Goal: Task Accomplishment & Management: Complete application form

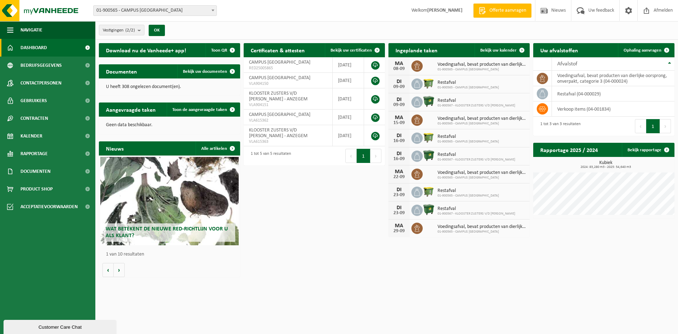
click at [63, 325] on div "Customer Care Chat" at bounding box center [60, 326] width 102 height 5
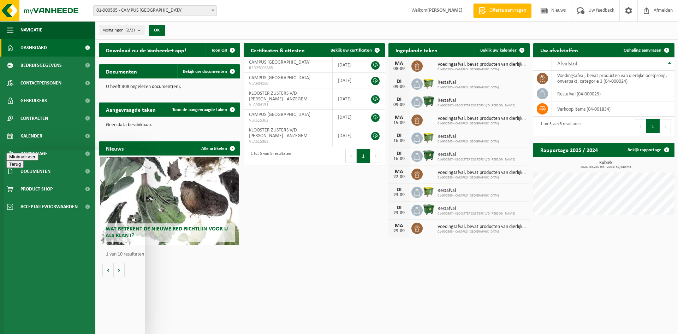
type textarea "Beste, waar kan ik de vlarema-overeenkomst vinden voor onze school? Waar ergens…"
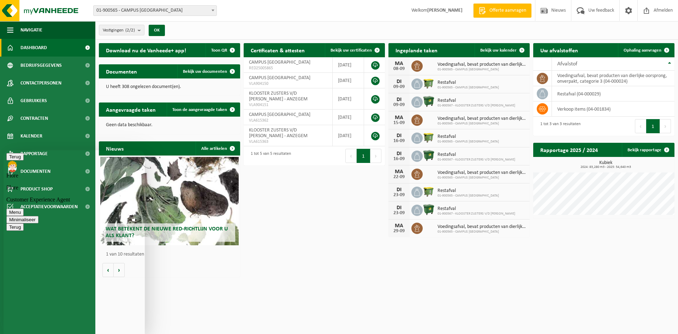
type textarea "waar staat dit ergens op de site?"
click at [517, 280] on html "Vestiging: 01-900565 - CAMPUS SINT-VINCENTIUS - ANZEGEM 01-900567 - KLOOSTER ZU…" at bounding box center [339, 167] width 678 height 334
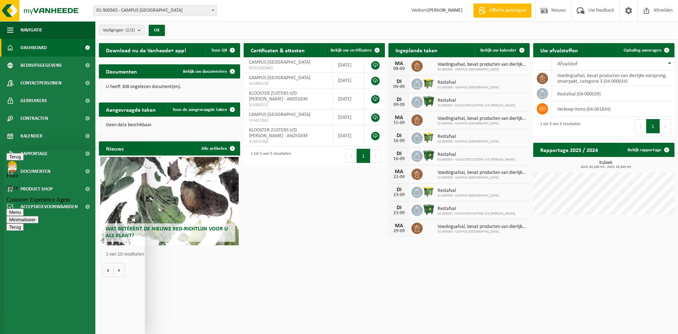
scroll to position [43, 0]
type textarea "enig idee waar je de vlarema overeenkomst kan vinden op de site"
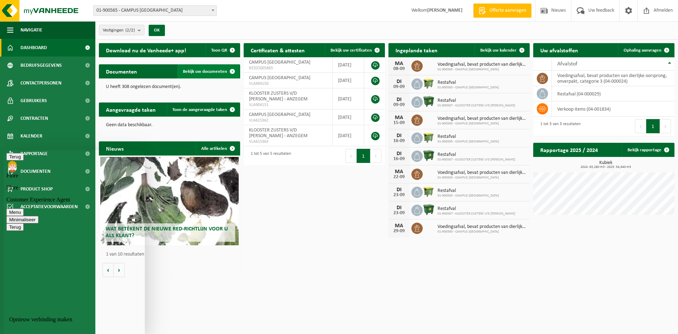
click at [216, 69] on span "Bekijk uw documenten" at bounding box center [205, 71] width 44 height 5
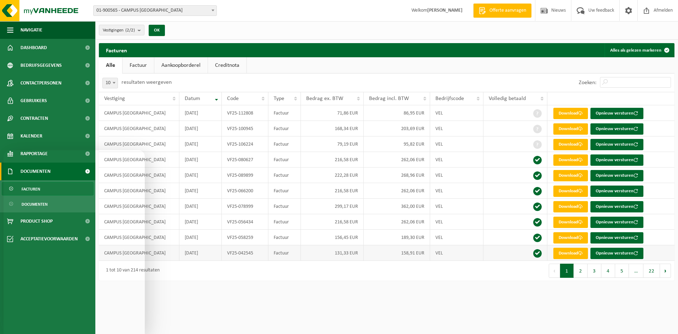
scroll to position [271, 0]
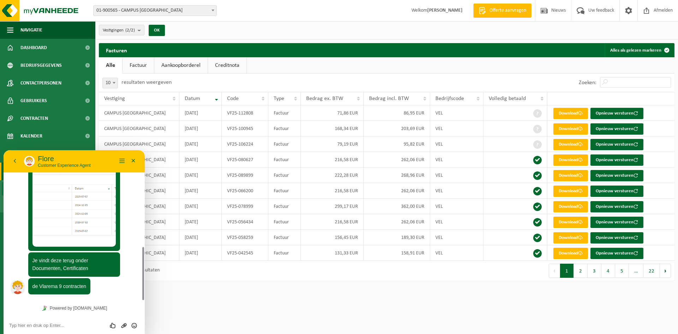
click at [184, 306] on html "Vestiging: 01-900565 - CAMPUS SINT-VINCENTIUS - ANZEGEM 01-900567 - KLOOSTER ZU…" at bounding box center [339, 167] width 678 height 334
click at [132, 161] on button "Minimaliseer" at bounding box center [133, 161] width 11 height 11
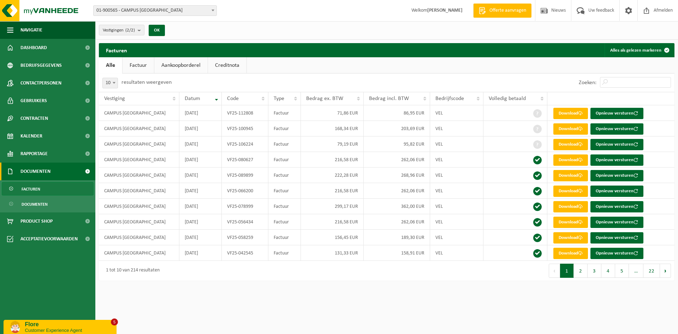
click at [84, 171] on span at bounding box center [87, 172] width 16 height 18
click at [142, 64] on link "Factuur" at bounding box center [138, 65] width 31 height 16
click at [181, 66] on link "Aankoopborderel" at bounding box center [181, 65] width 53 height 16
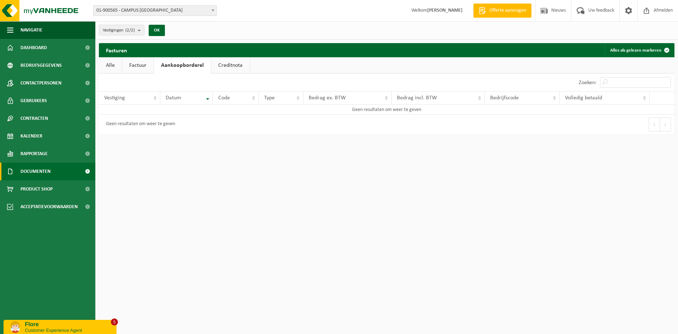
click at [223, 63] on link "Creditnota" at bounding box center [230, 65] width 39 height 16
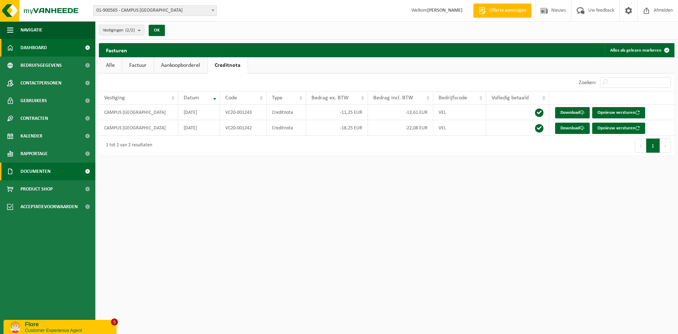
click at [30, 45] on span "Dashboard" at bounding box center [33, 48] width 26 height 18
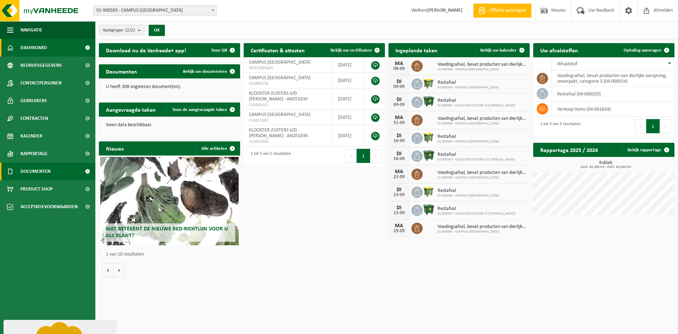
click at [39, 173] on span "Documenten" at bounding box center [35, 172] width 30 height 18
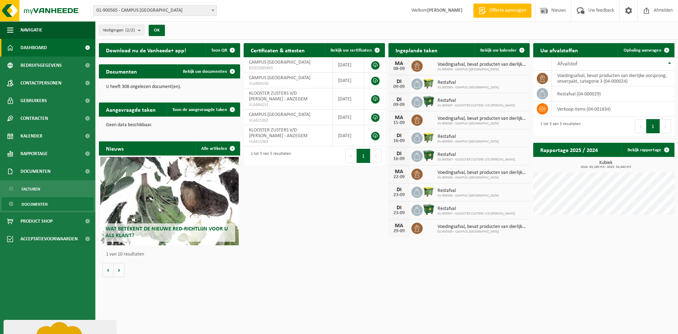
click at [38, 200] on span "Documenten" at bounding box center [35, 203] width 26 height 13
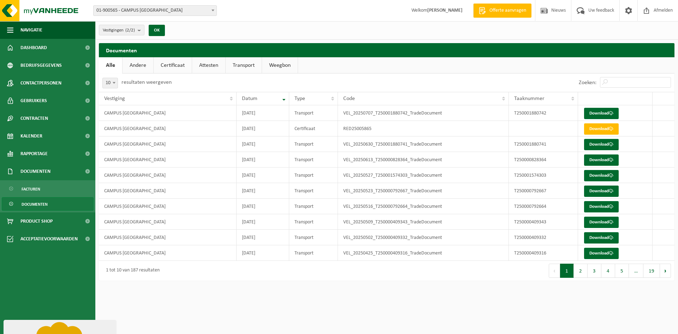
click at [168, 63] on link "Certificaat" at bounding box center [173, 65] width 38 height 16
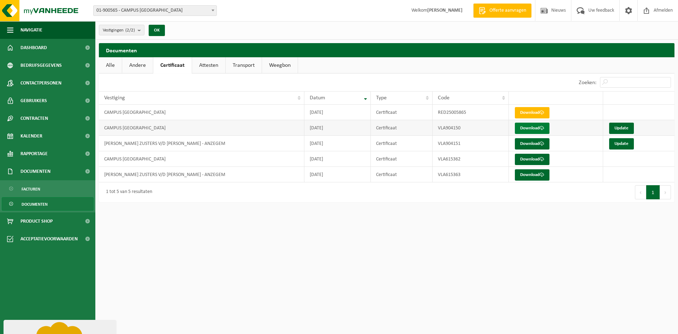
click at [537, 130] on link "Download" at bounding box center [532, 128] width 35 height 11
click at [534, 249] on html "Vestiging: 01-900565 - CAMPUS SINT-VINCENTIUS - ANZEGEM 01-900567 - KLOOSTER ZU…" at bounding box center [339, 167] width 678 height 334
click at [621, 126] on link "Update" at bounding box center [621, 128] width 25 height 11
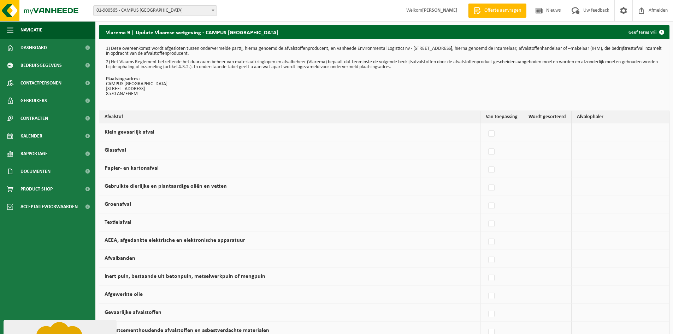
scroll to position [71, 0]
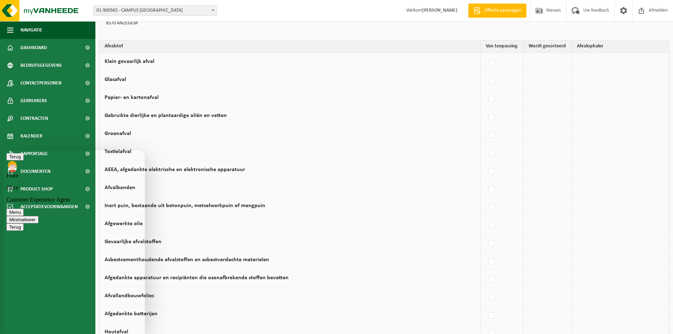
scroll to position [261, 0]
click at [338, 232] on td "Afgewerkte olie" at bounding box center [289, 224] width 381 height 18
click at [376, 113] on td "Gebruikte dierlijke en plantaardige oliën en vetten" at bounding box center [289, 116] width 381 height 18
click at [15, 160] on button "Terug" at bounding box center [14, 156] width 17 height 7
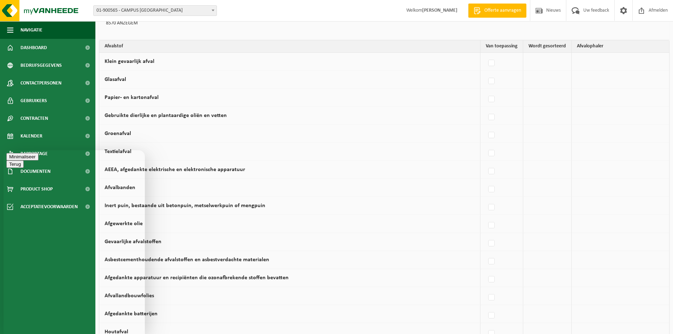
click at [411, 215] on td "Afgewerkte olie" at bounding box center [289, 224] width 381 height 18
click at [39, 159] on button "Minimaliseer" at bounding box center [22, 156] width 32 height 7
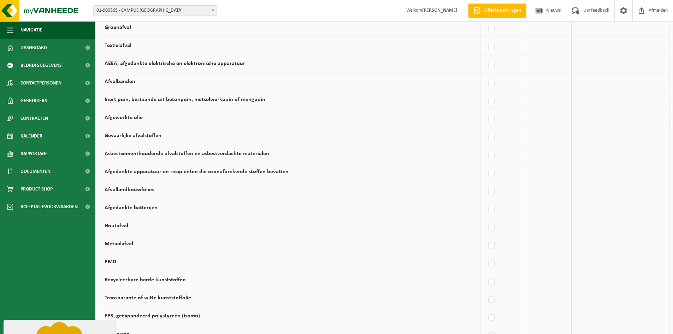
scroll to position [71, 0]
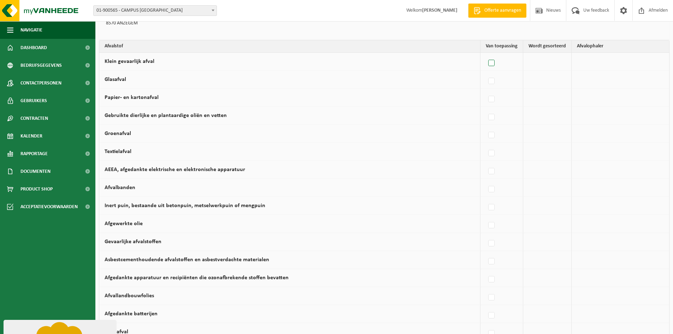
click at [495, 63] on label at bounding box center [492, 63] width 10 height 11
click at [486, 54] on input "Klein gevaarlijk afval" at bounding box center [485, 54] width 0 height 0
checkbox input "true"
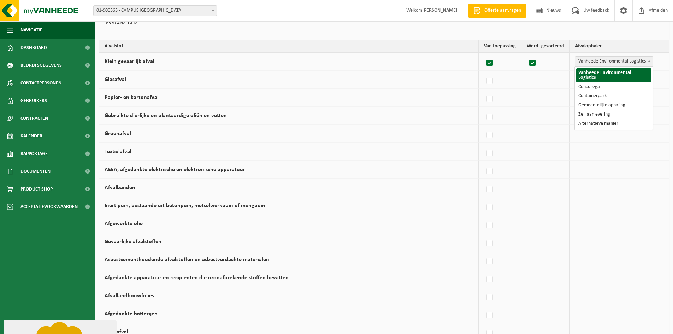
click at [600, 63] on span "Vanheede Environmental Logistics" at bounding box center [614, 62] width 77 height 10
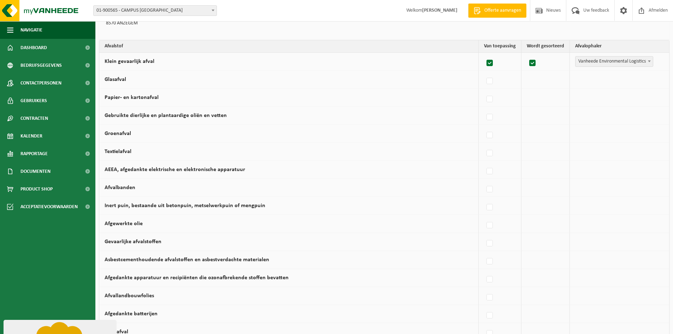
click at [522, 79] on td at bounding box center [545, 80] width 48 height 18
click at [489, 80] on label at bounding box center [490, 81] width 10 height 11
click at [484, 72] on input "Glasafval" at bounding box center [484, 72] width 0 height 0
checkbox input "true"
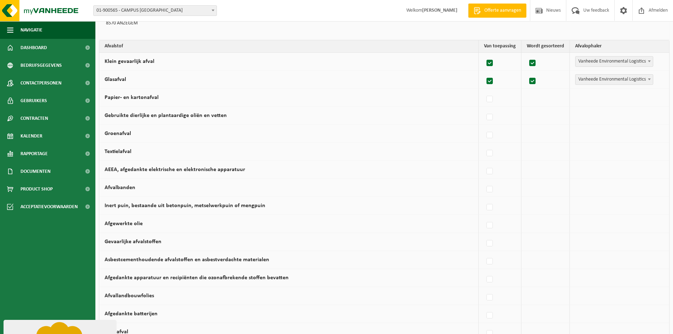
click at [492, 63] on label at bounding box center [490, 63] width 10 height 11
click at [484, 54] on input "Klein gevaarlijk afval" at bounding box center [484, 54] width 0 height 0
checkbox input "false"
click at [584, 82] on span "Vanheede Environmental Logistics" at bounding box center [614, 80] width 77 height 10
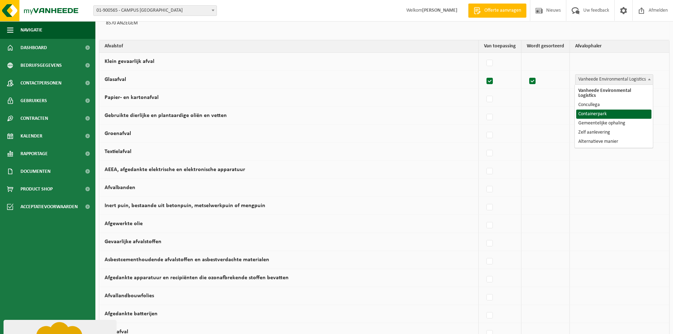
select select "Containerpark"
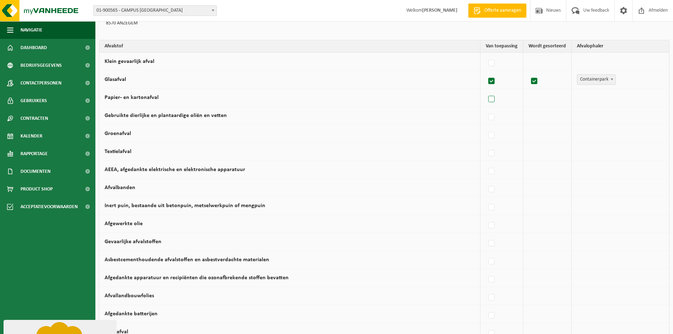
click at [495, 98] on label at bounding box center [492, 99] width 10 height 11
click at [486, 90] on input "Papier- en kartonafval" at bounding box center [485, 90] width 0 height 0
checkbox input "true"
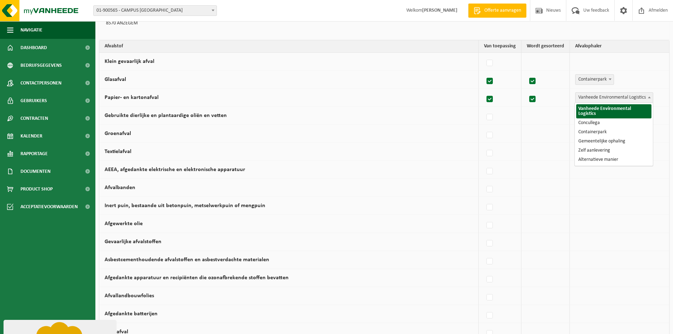
click at [585, 97] on span "Vanheede Environmental Logistics" at bounding box center [614, 98] width 77 height 10
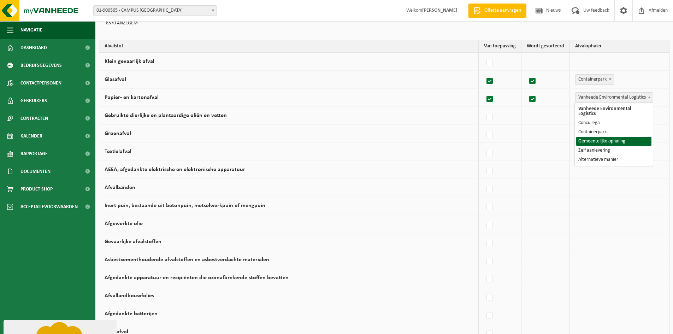
select select "Gemeentelijke ophaling"
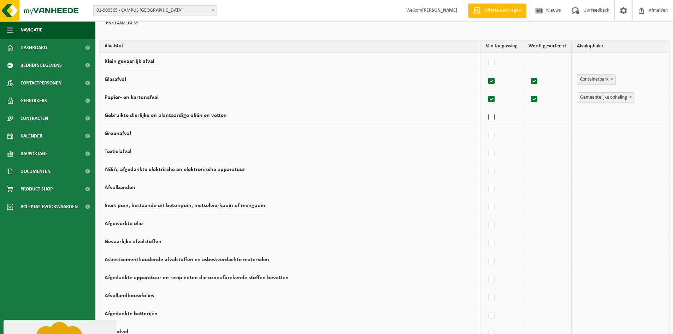
click at [493, 117] on label at bounding box center [492, 117] width 10 height 11
click at [486, 108] on input "Gebruikte dierlijke en plantaardige oliën en vetten" at bounding box center [485, 108] width 0 height 0
checkbox input "true"
click at [594, 116] on span "Vanheede Environmental Logistics" at bounding box center [614, 116] width 77 height 10
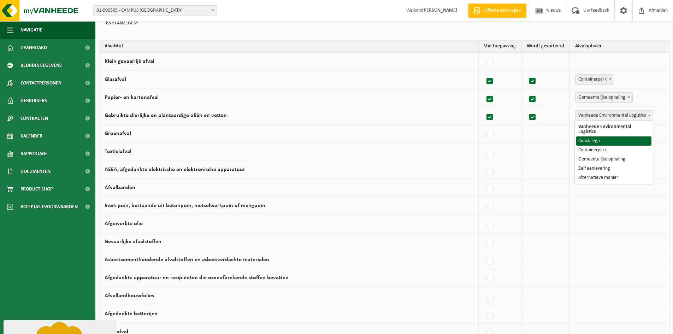
select select "Concullega"
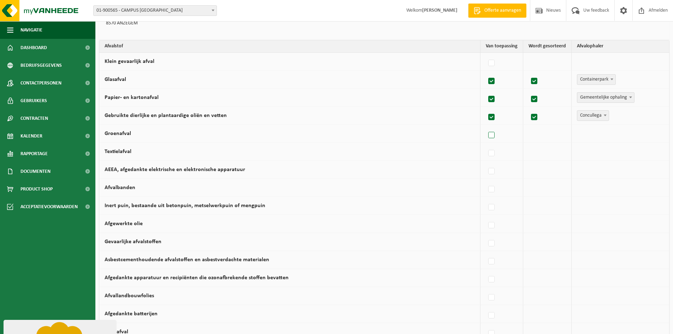
click at [494, 134] on label at bounding box center [492, 135] width 10 height 11
click at [486, 126] on input "Groenafval" at bounding box center [485, 126] width 0 height 0
checkbox input "true"
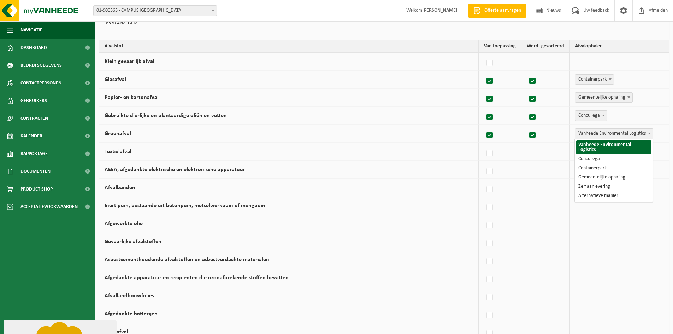
click at [594, 132] on span "Vanheede Environmental Logistics" at bounding box center [614, 134] width 77 height 10
click at [491, 135] on label at bounding box center [490, 135] width 10 height 11
click at [484, 126] on input "Groenafval" at bounding box center [484, 126] width 0 height 0
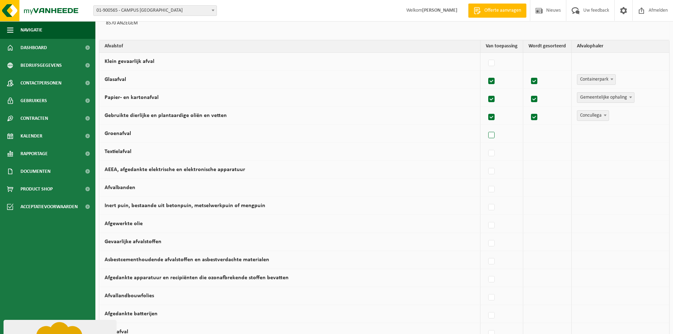
click at [494, 136] on label at bounding box center [492, 135] width 10 height 11
click at [486, 126] on input "Groenafval" at bounding box center [485, 126] width 0 height 0
checkbox input "true"
click at [597, 135] on span "Vanheede Environmental Logistics" at bounding box center [614, 134] width 77 height 10
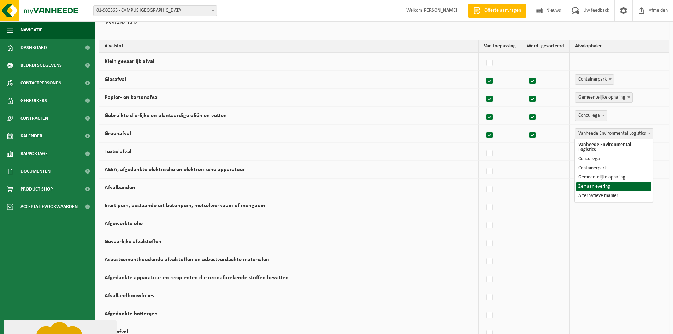
select select "Zelf aanlevering"
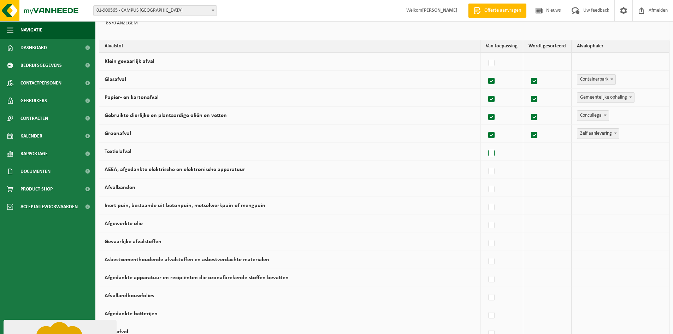
click at [497, 153] on label at bounding box center [492, 153] width 10 height 11
click at [486, 144] on input "Textielafval" at bounding box center [485, 144] width 0 height 0
checkbox input "true"
click at [586, 151] on span "Vanheede Environmental Logistics" at bounding box center [614, 152] width 77 height 10
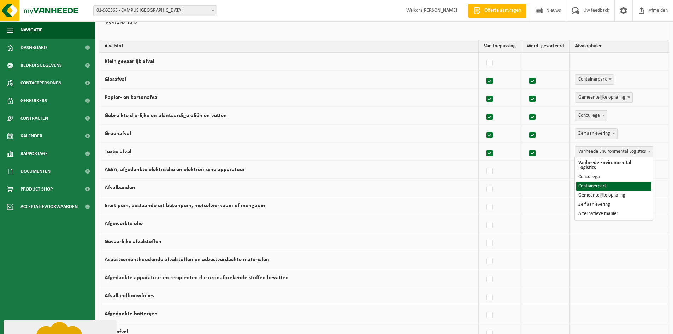
select select "Containerpark"
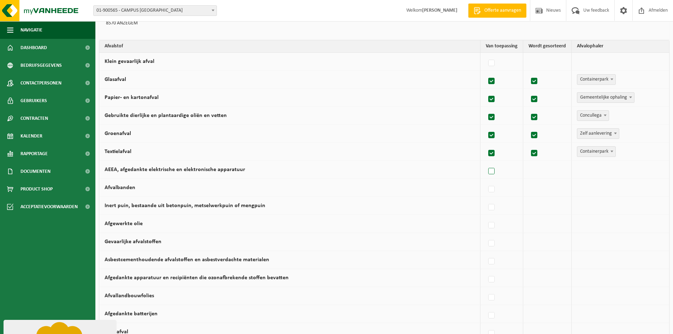
click at [494, 172] on label at bounding box center [492, 171] width 10 height 11
click at [486, 163] on input "AEEA, afgedankte elektrische en elektronische apparatuur" at bounding box center [485, 162] width 0 height 0
checkbox input "true"
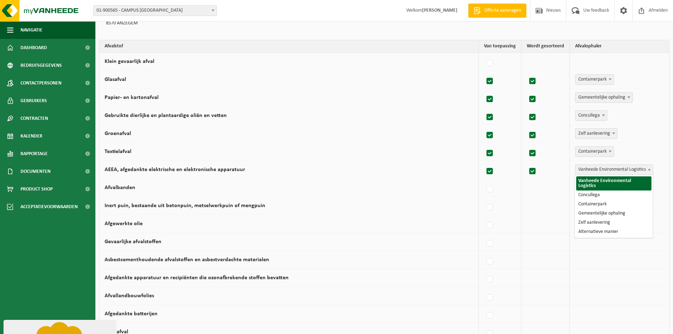
click at [590, 169] on span "Vanheede Environmental Logistics" at bounding box center [614, 170] width 77 height 10
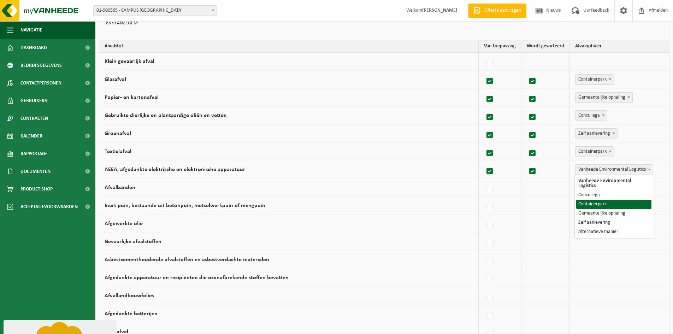
select select "Containerpark"
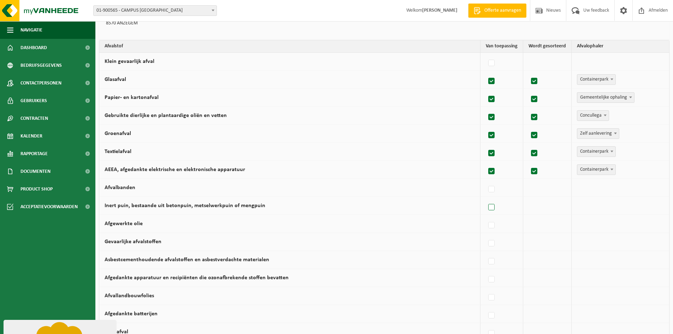
click at [491, 204] on label at bounding box center [492, 207] width 10 height 11
click at [486, 199] on input "Inert puin, bestaande uit betonpuin, metselwerkpuin of mengpuin" at bounding box center [485, 198] width 0 height 0
checkbox input "true"
click at [588, 207] on span "Vanheede Environmental Logistics" at bounding box center [614, 206] width 77 height 10
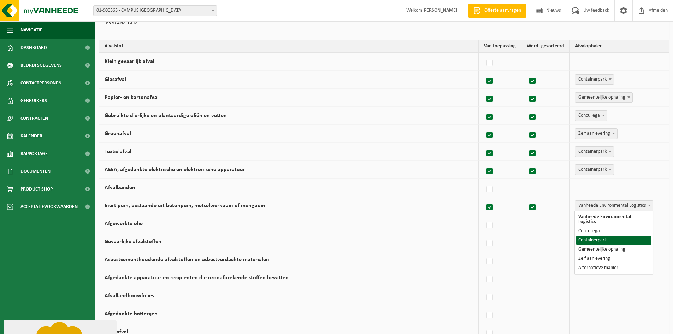
select select "Containerpark"
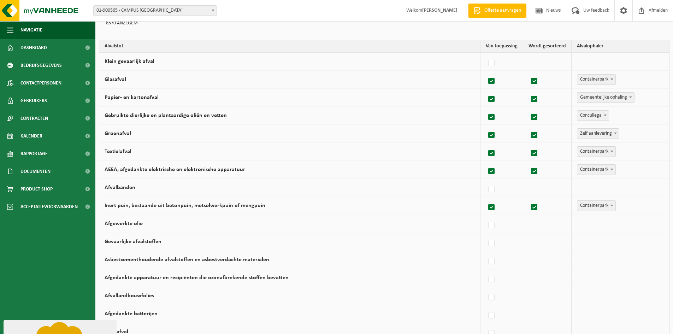
scroll to position [106, 0]
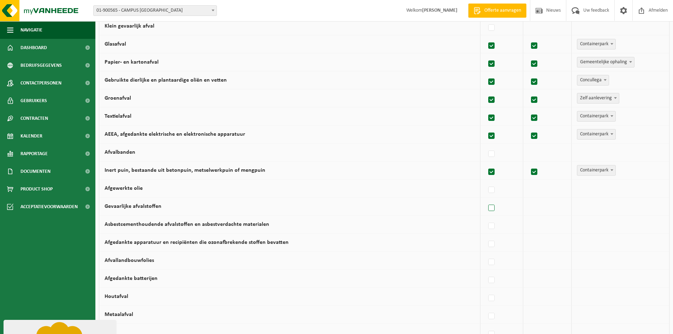
click at [497, 209] on label at bounding box center [492, 208] width 10 height 11
click at [486, 199] on input "Gevaarlijke afvalstoffen" at bounding box center [485, 199] width 0 height 0
checkbox input "true"
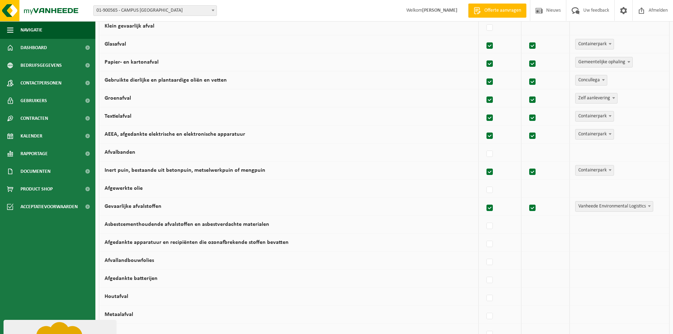
click at [592, 205] on span "Vanheede Environmental Logistics" at bounding box center [614, 206] width 77 height 10
select select "Containerpark"
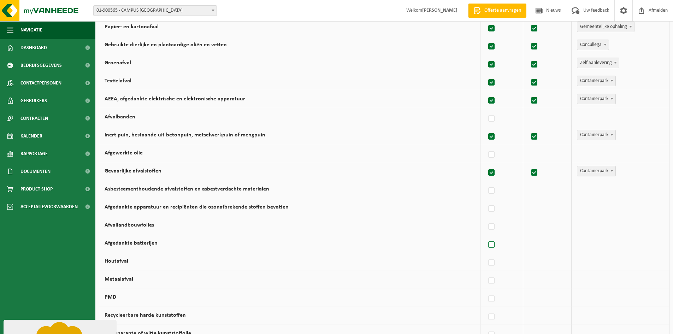
click at [490, 243] on label at bounding box center [492, 245] width 10 height 11
click at [486, 236] on input "Afgedankte batterijen" at bounding box center [485, 236] width 0 height 0
checkbox input "true"
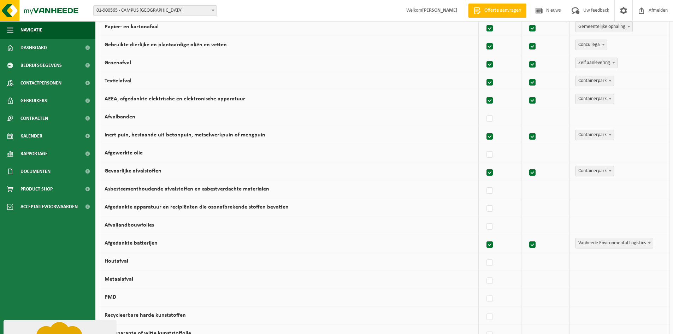
click at [580, 243] on span "Vanheede Environmental Logistics" at bounding box center [614, 243] width 77 height 10
select select "Zelf aanlevering"
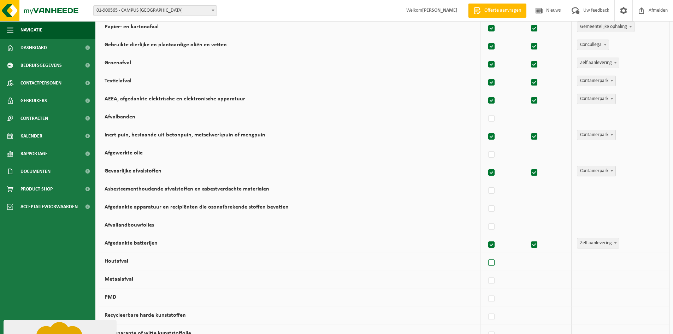
click at [496, 261] on label at bounding box center [492, 263] width 10 height 11
click at [486, 254] on input "Houtafval" at bounding box center [485, 254] width 0 height 0
checkbox input "true"
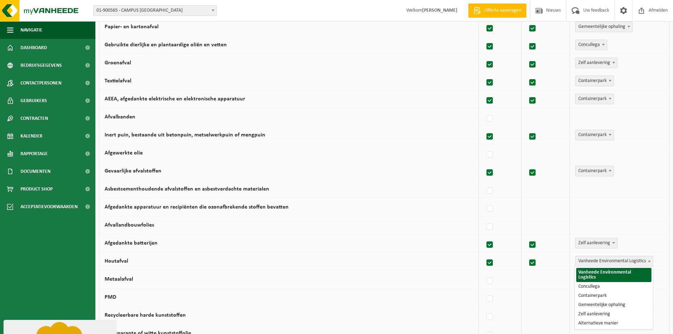
click at [596, 262] on span "Vanheede Environmental Logistics" at bounding box center [614, 261] width 77 height 10
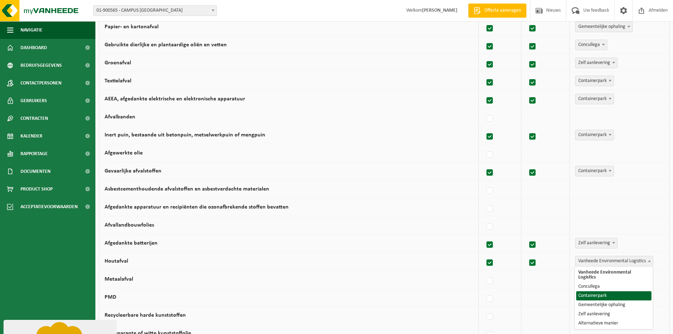
select select "Containerpark"
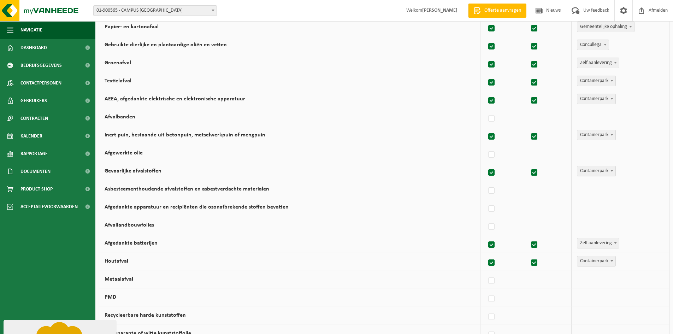
scroll to position [177, 0]
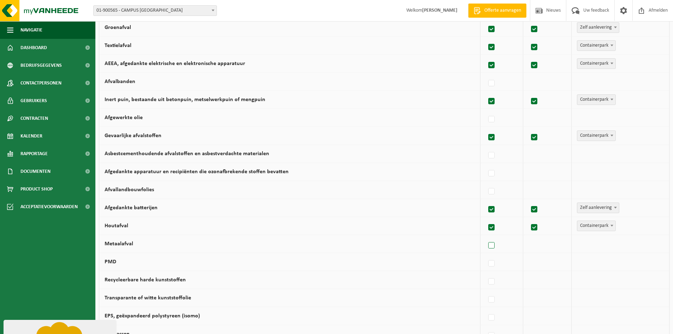
click at [494, 247] on label at bounding box center [492, 245] width 10 height 11
click at [486, 237] on input "Metaalafval" at bounding box center [485, 236] width 0 height 0
checkbox input "true"
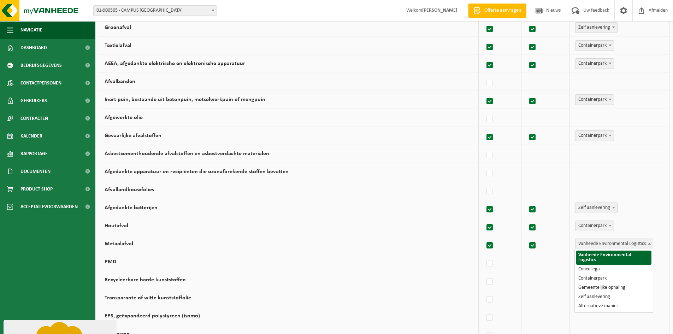
click at [587, 243] on span "Vanheede Environmental Logistics" at bounding box center [614, 244] width 77 height 10
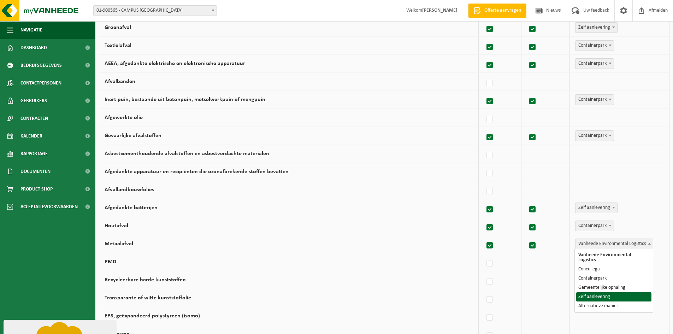
select select "Zelf aanlevering"
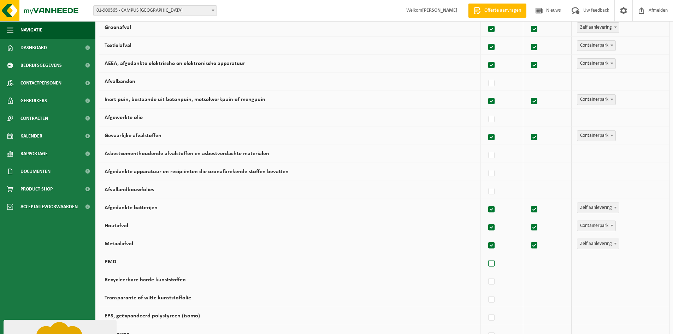
click at [492, 264] on label at bounding box center [492, 263] width 10 height 11
click at [486, 255] on input "PMD" at bounding box center [485, 254] width 0 height 0
checkbox input "true"
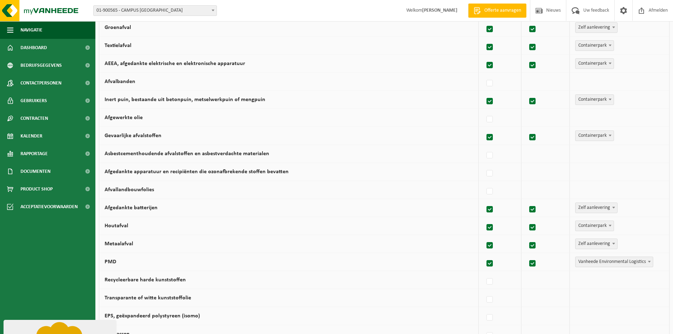
click at [598, 262] on span "Vanheede Environmental Logistics" at bounding box center [614, 262] width 77 height 10
select select "Gemeentelijke ophaling"
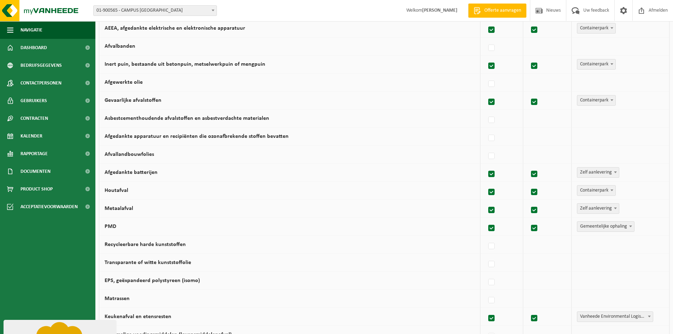
scroll to position [247, 0]
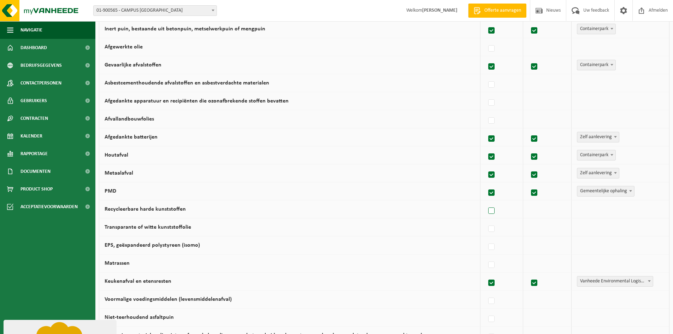
click at [493, 211] on label at bounding box center [492, 211] width 10 height 11
click at [486, 202] on input "Recycleerbare harde kunststoffen" at bounding box center [485, 202] width 0 height 0
checkbox input "true"
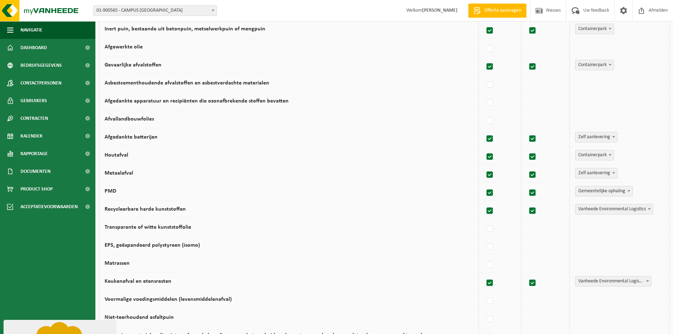
click at [599, 209] on span "Vanheede Environmental Logistics" at bounding box center [614, 209] width 77 height 10
select select "Containerpark"
click at [496, 229] on label at bounding box center [492, 229] width 10 height 11
click at [486, 220] on input "Transparante of witte kunststoffolie" at bounding box center [485, 220] width 0 height 0
checkbox input "true"
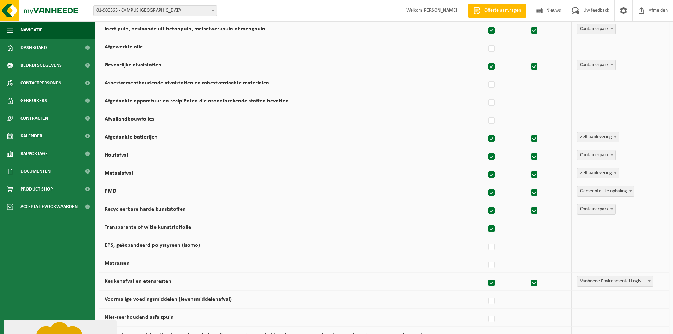
checkbox input "true"
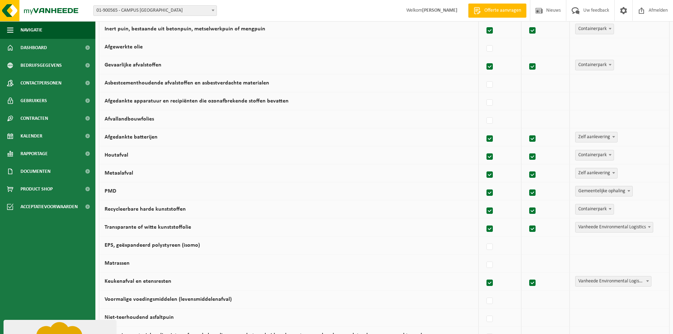
click at [495, 229] on label at bounding box center [490, 229] width 10 height 11
click at [484, 220] on input "Transparante of witte kunststoffolie" at bounding box center [484, 220] width 0 height 0
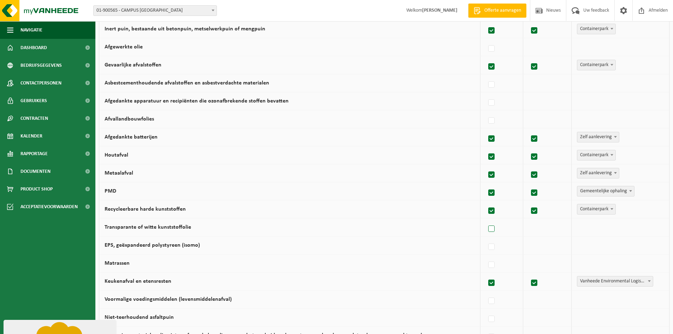
click at [497, 228] on label at bounding box center [492, 229] width 10 height 11
click at [486, 220] on input "Transparante of witte kunststoffolie" at bounding box center [485, 220] width 0 height 0
checkbox input "true"
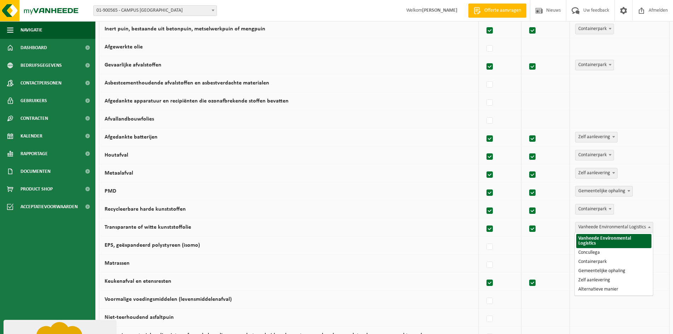
click at [585, 228] on span "Vanheede Environmental Logistics" at bounding box center [614, 227] width 77 height 10
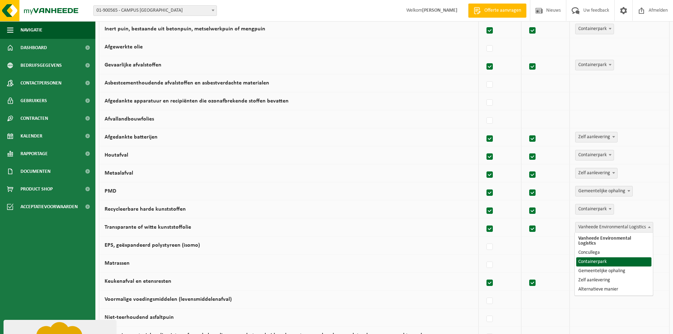
select select "Containerpark"
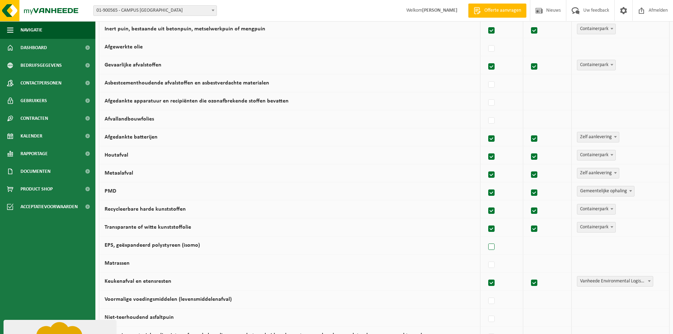
click at [494, 248] on label at bounding box center [492, 247] width 10 height 11
click at [486, 238] on input "EPS, geëxpandeerd polystyreen (isomo)" at bounding box center [485, 238] width 0 height 0
checkbox input "true"
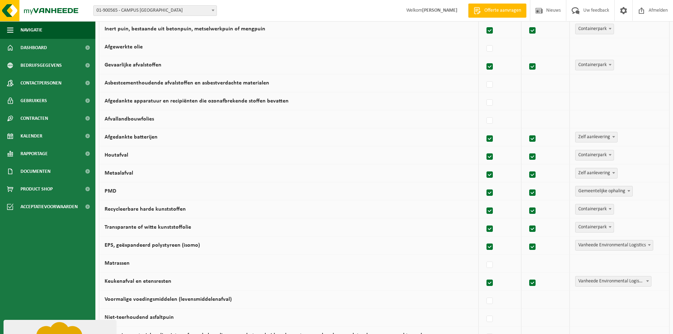
click at [584, 248] on span "Vanheede Environmental Logistics" at bounding box center [614, 245] width 77 height 10
select select "Containerpark"
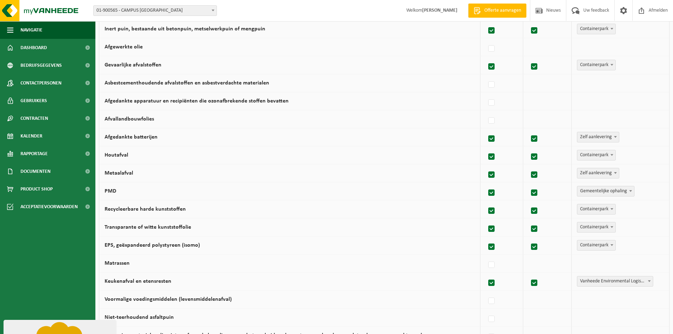
scroll to position [318, 0]
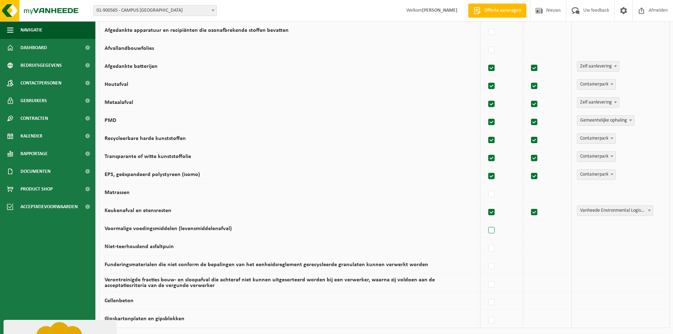
click at [491, 229] on label at bounding box center [492, 230] width 10 height 11
click at [486, 222] on input "Voormalige voedingsmiddelen (levensmiddelenafval)" at bounding box center [485, 221] width 0 height 0
checkbox input "true"
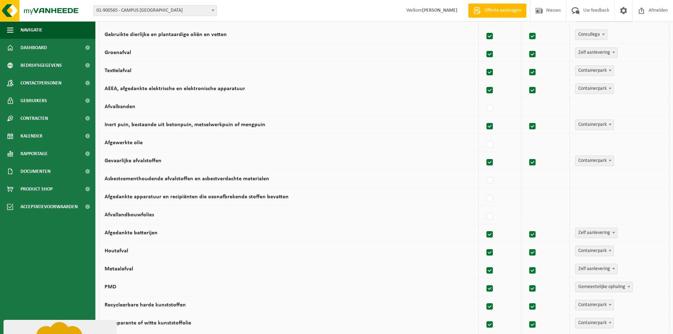
scroll to position [81, 0]
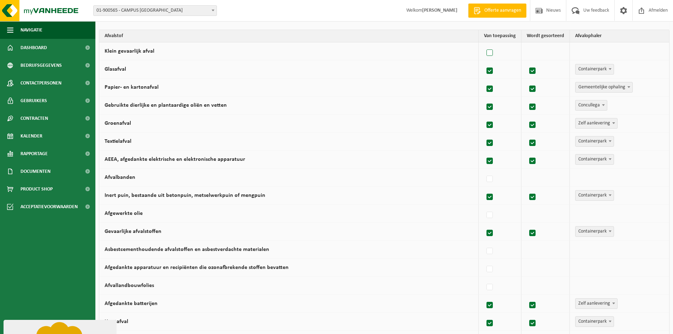
click at [488, 52] on label at bounding box center [490, 53] width 10 height 11
click at [484, 44] on input "Klein gevaarlijk afval" at bounding box center [484, 44] width 0 height 0
checkbox input "true"
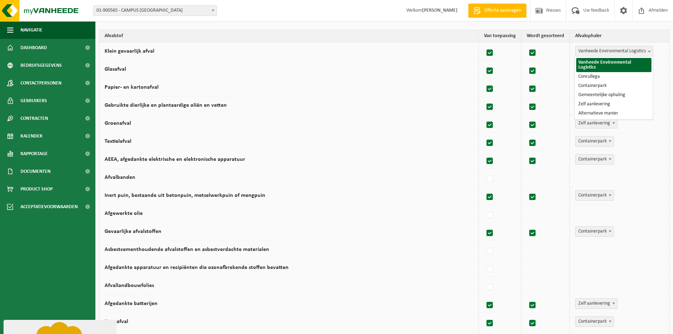
click at [580, 49] on span "Vanheede Environmental Logistics" at bounding box center [614, 51] width 77 height 10
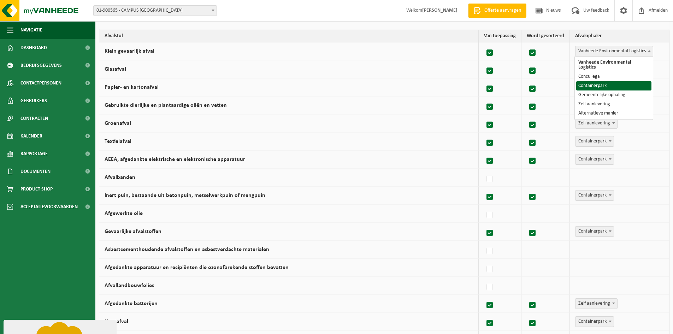
select select "Containerpark"
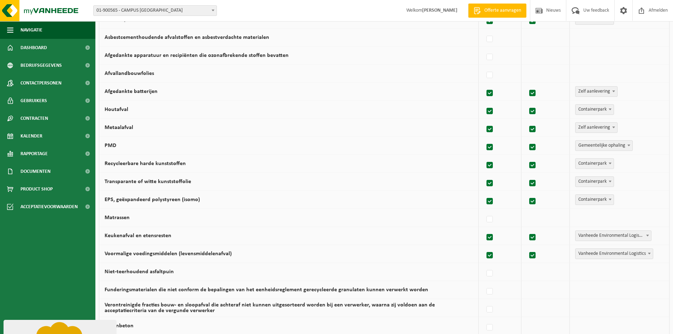
scroll to position [399, 0]
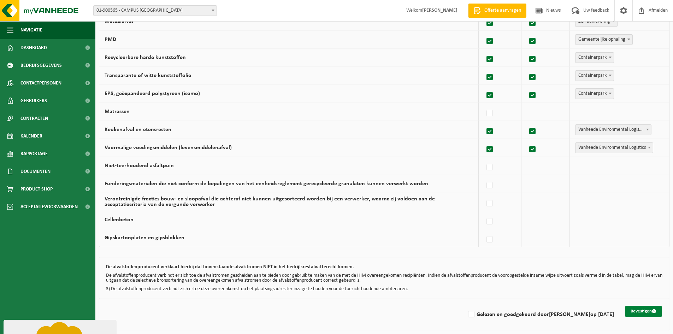
click at [634, 311] on button "Bevestigen" at bounding box center [643, 311] width 36 height 11
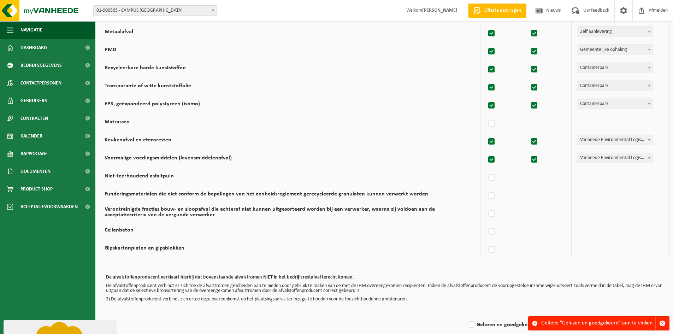
scroll to position [399, 0]
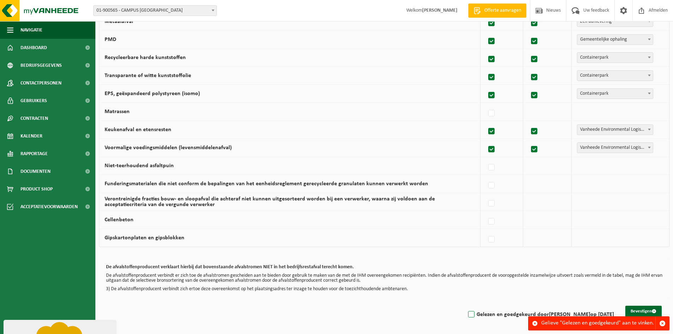
click at [467, 314] on label "Gelezen en goedgekeurd door CHRISTELLE DEBRABANDERE op 05/09/25" at bounding box center [540, 314] width 147 height 11
click at [465, 306] on input "Gelezen en goedgekeurd door CHRISTELLE DEBRABANDERE op 05/09/25" at bounding box center [465, 305] width 0 height 0
checkbox input "true"
click at [643, 313] on button "Bevestigen" at bounding box center [643, 311] width 36 height 11
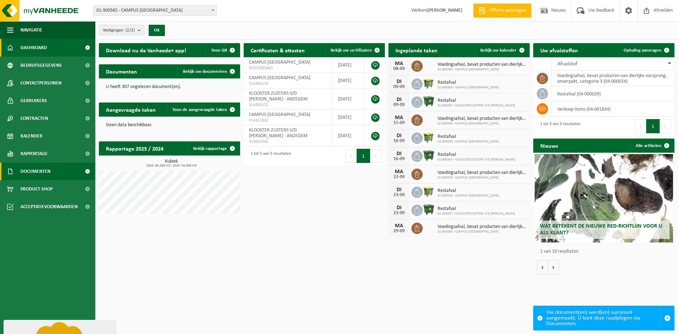
click at [29, 168] on span "Documenten" at bounding box center [35, 172] width 30 height 18
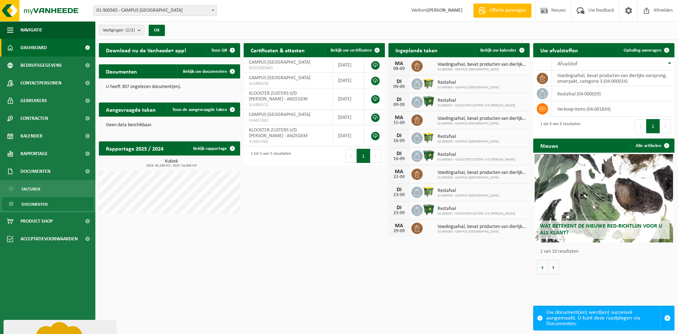
click at [35, 201] on span "Documenten" at bounding box center [35, 203] width 26 height 13
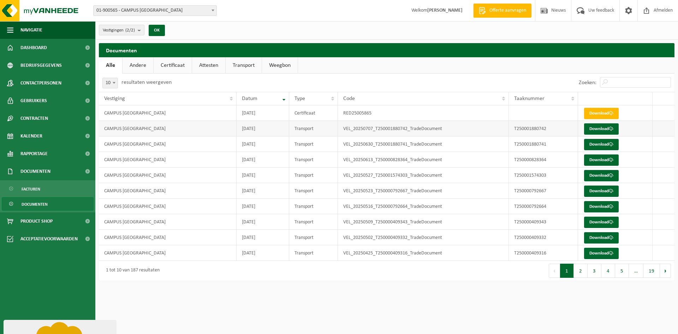
click at [305, 130] on td "Transport" at bounding box center [313, 129] width 49 height 16
click at [599, 130] on link "Download" at bounding box center [601, 128] width 35 height 11
click at [519, 114] on td at bounding box center [543, 113] width 69 height 16
click at [596, 114] on link "Download" at bounding box center [601, 113] width 35 height 11
click at [584, 273] on button "2" at bounding box center [581, 271] width 14 height 14
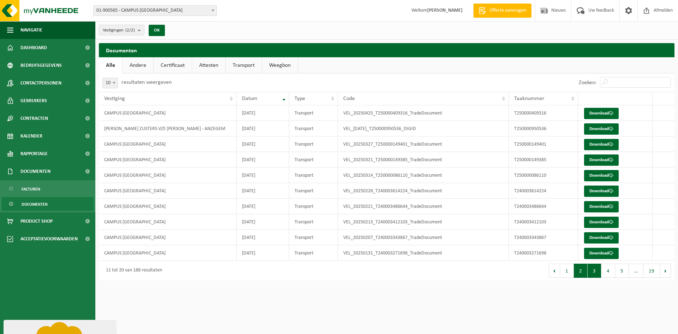
click at [594, 271] on button "3" at bounding box center [595, 271] width 14 height 14
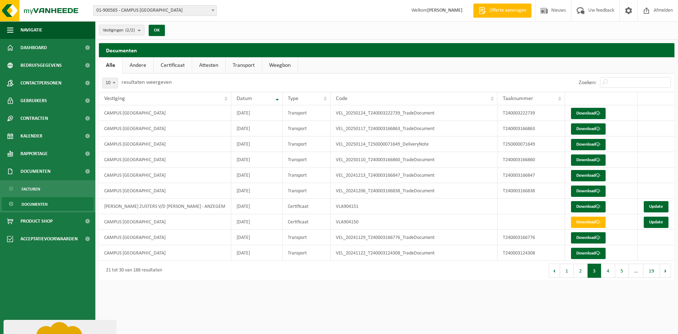
click at [50, 201] on link "Documenten" at bounding box center [48, 203] width 92 height 13
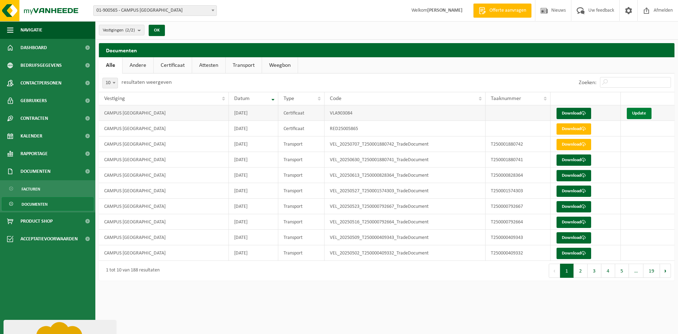
click at [652, 110] on link "Update" at bounding box center [639, 113] width 25 height 11
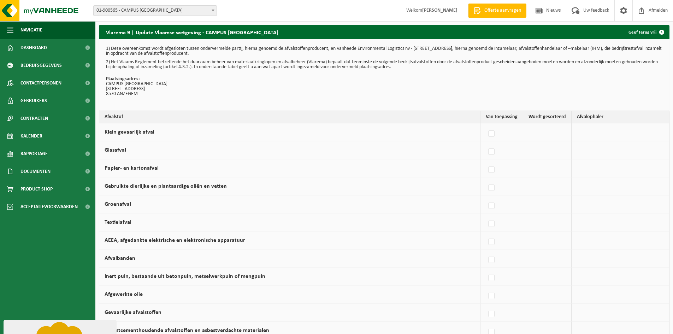
scroll to position [35, 0]
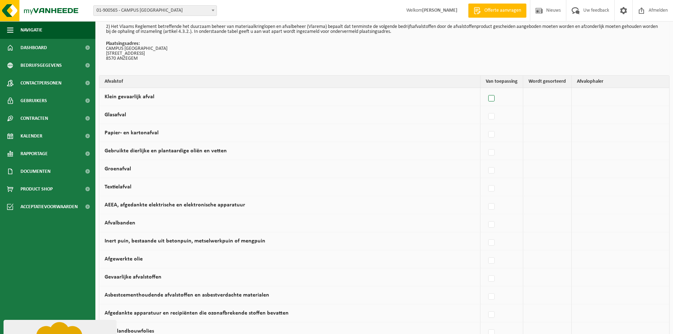
click at [494, 98] on label at bounding box center [492, 98] width 10 height 11
click at [486, 90] on input "Klein gevaarlijk afval" at bounding box center [485, 89] width 0 height 0
checkbox input "true"
click at [586, 99] on span "Vanheede Environmental Logistics" at bounding box center [614, 97] width 77 height 10
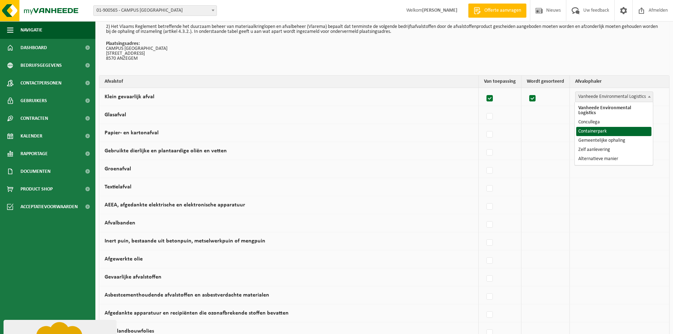
select select "Containerpark"
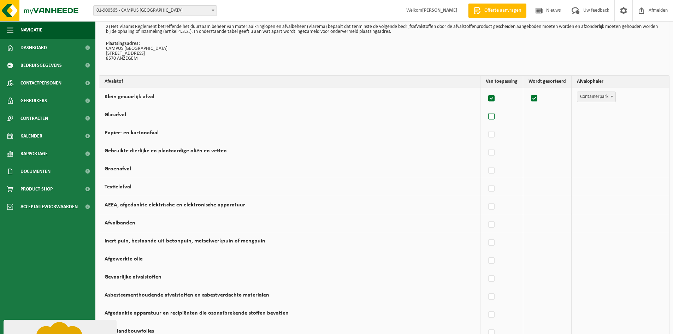
click at [497, 117] on label at bounding box center [492, 116] width 10 height 11
click at [486, 108] on input "Glasafval" at bounding box center [485, 107] width 0 height 0
checkbox input "true"
click at [597, 116] on span "Vanheede Environmental Logistics" at bounding box center [614, 115] width 77 height 10
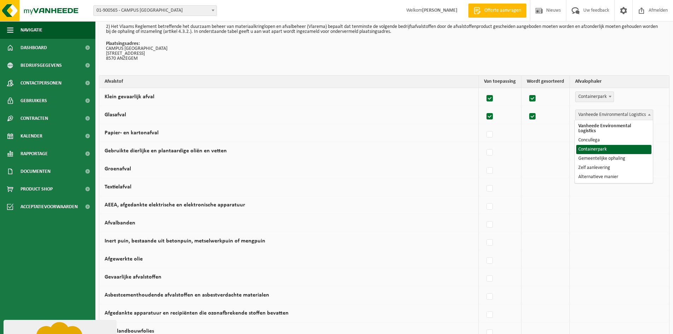
select select "Containerpark"
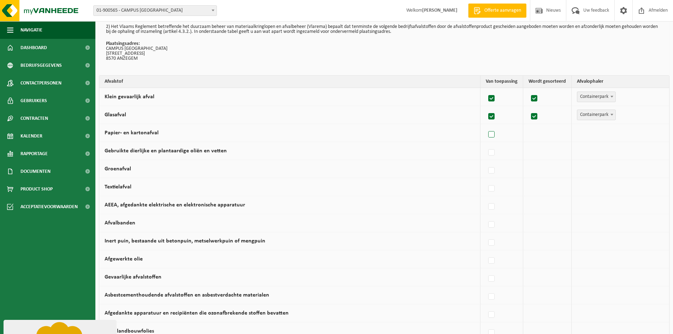
click at [496, 135] on label at bounding box center [492, 134] width 10 height 11
click at [486, 126] on input "Papier- en kartonafval" at bounding box center [485, 125] width 0 height 0
checkbox input "true"
click at [587, 133] on span "Vanheede Environmental Logistics" at bounding box center [614, 133] width 77 height 10
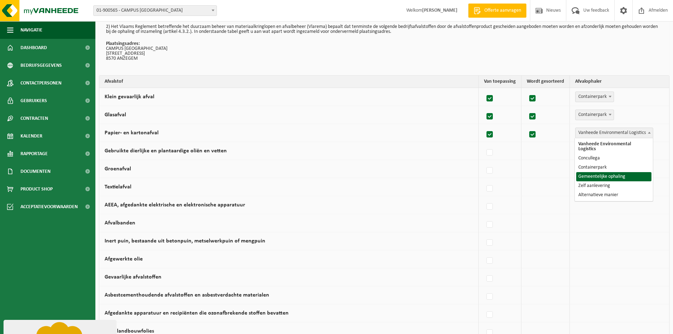
select select "Gemeentelijke ophaling"
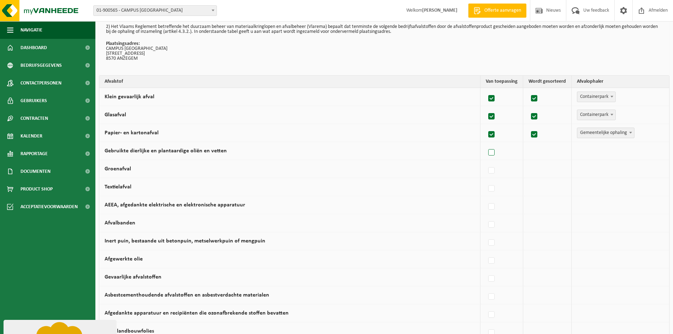
click at [494, 152] on label at bounding box center [492, 152] width 10 height 11
click at [486, 144] on input "Gebruikte dierlijke en plantaardige oliën en vetten" at bounding box center [485, 143] width 0 height 0
checkbox input "true"
click at [586, 152] on span "Vanheede Environmental Logistics" at bounding box center [614, 151] width 77 height 10
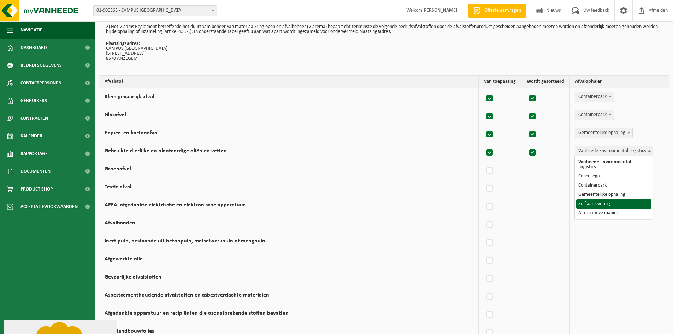
select select "Zelf aanlevering"
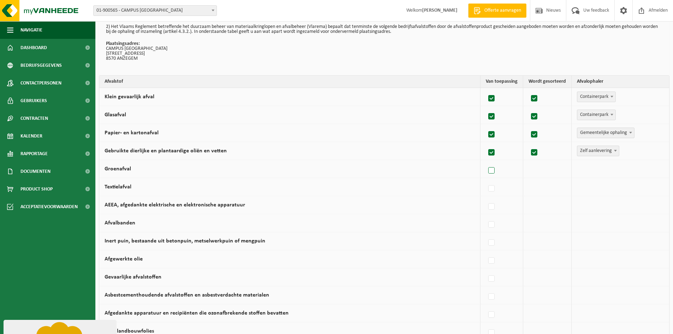
click at [490, 173] on label at bounding box center [492, 170] width 10 height 11
click at [486, 162] on input "Groenafval" at bounding box center [485, 161] width 0 height 0
checkbox input "true"
click at [597, 169] on span "Vanheede Environmental Logistics" at bounding box center [614, 169] width 77 height 10
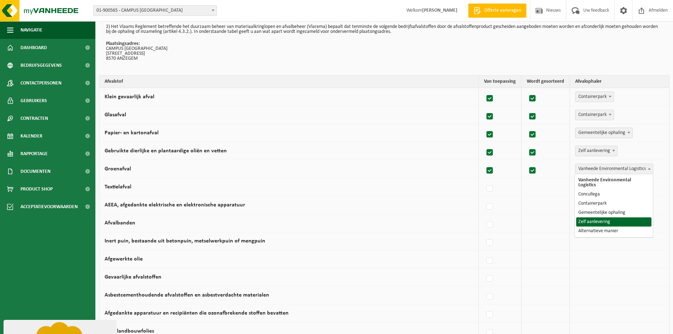
select select "Zelf aanlevering"
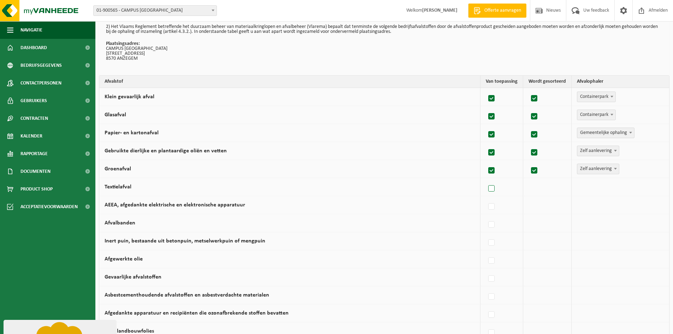
click at [493, 188] on label at bounding box center [492, 188] width 10 height 11
click at [486, 180] on input "Textielafval" at bounding box center [485, 179] width 0 height 0
checkbox input "true"
click at [577, 187] on span "Vanheede Environmental Logistics" at bounding box center [614, 187] width 77 height 10
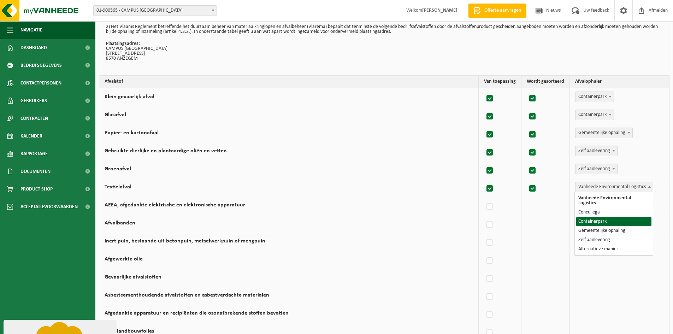
select select "Containerpark"
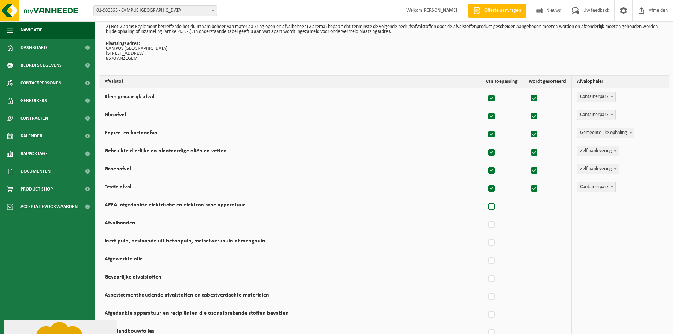
click at [494, 206] on label at bounding box center [492, 206] width 10 height 11
click at [486, 198] on input "AEEA, afgedankte elektrische en elektronische apparatuur" at bounding box center [485, 197] width 0 height 0
checkbox input "true"
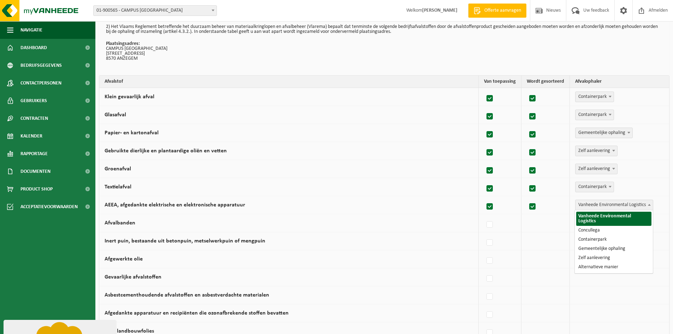
click at [584, 203] on span "Vanheede Environmental Logistics" at bounding box center [614, 205] width 77 height 10
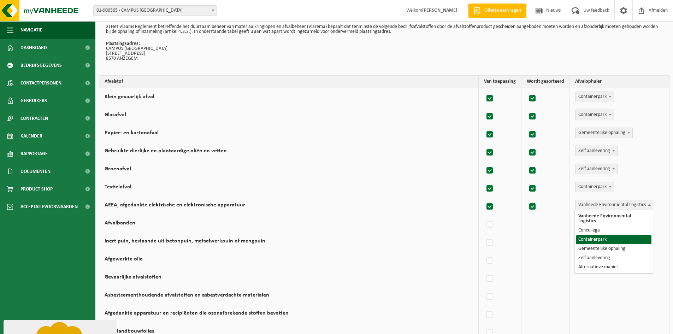
select select "Containerpark"
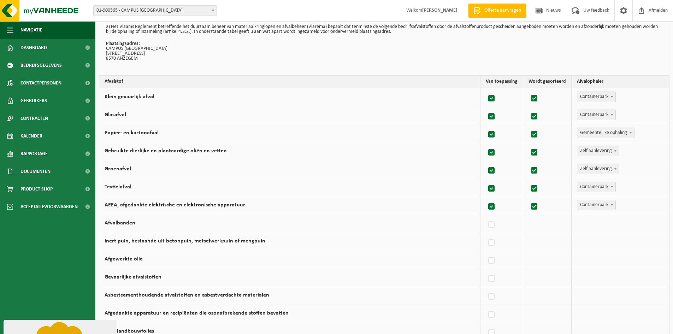
scroll to position [71, 0]
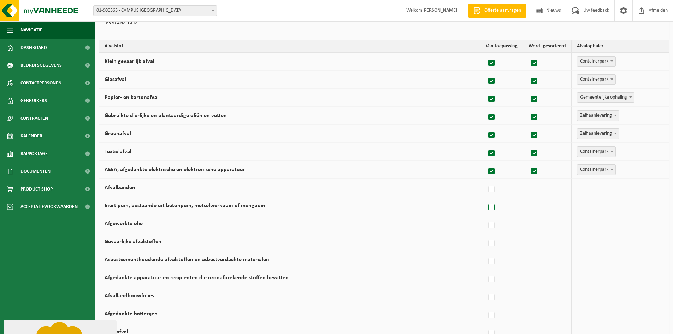
click at [494, 209] on label at bounding box center [492, 207] width 10 height 11
click at [486, 199] on input "Inert puin, bestaande uit betonpuin, metselwerkpuin of mengpuin" at bounding box center [485, 198] width 0 height 0
checkbox input "true"
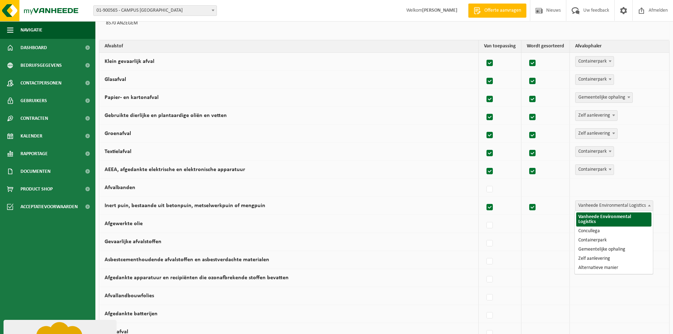
click at [594, 208] on span "Vanheede Environmental Logistics" at bounding box center [614, 206] width 77 height 10
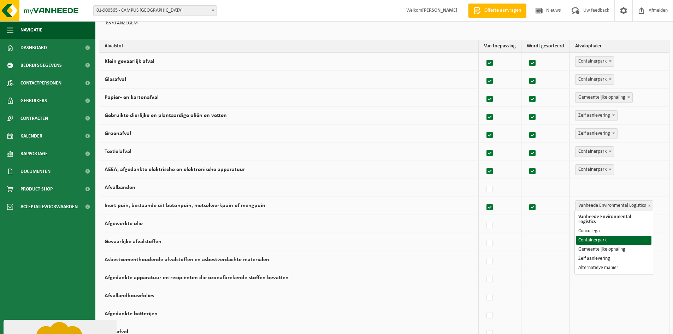
select select "Containerpark"
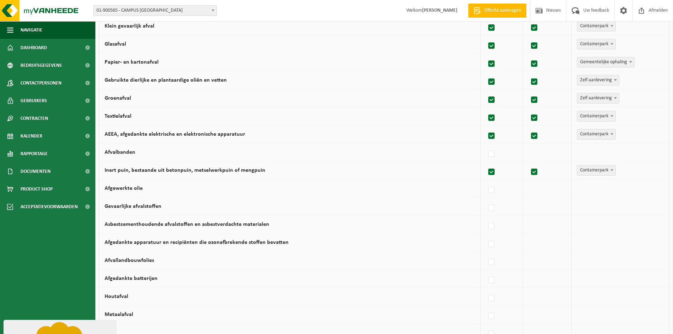
scroll to position [141, 0]
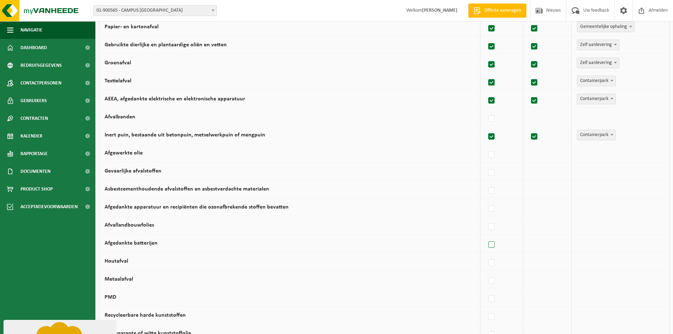
click at [491, 243] on label at bounding box center [492, 245] width 10 height 11
click at [486, 236] on input "Afgedankte batterijen" at bounding box center [485, 236] width 0 height 0
checkbox input "true"
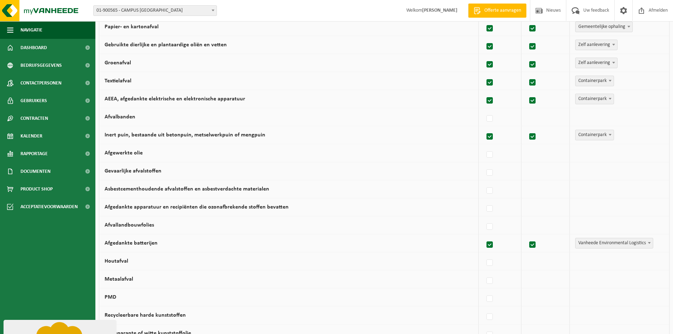
click at [594, 242] on span "Vanheede Environmental Logistics" at bounding box center [614, 243] width 77 height 10
select select "Zelf aanlevering"
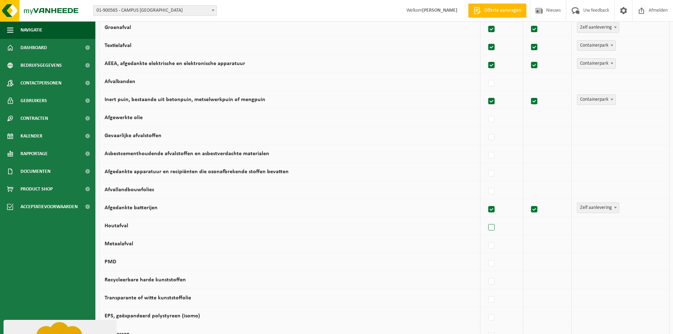
click at [496, 226] on label at bounding box center [492, 227] width 10 height 11
click at [486, 219] on input "Houtafval" at bounding box center [485, 218] width 0 height 0
checkbox input "true"
click at [588, 227] on span "Vanheede Environmental Logistics" at bounding box center [614, 226] width 77 height 10
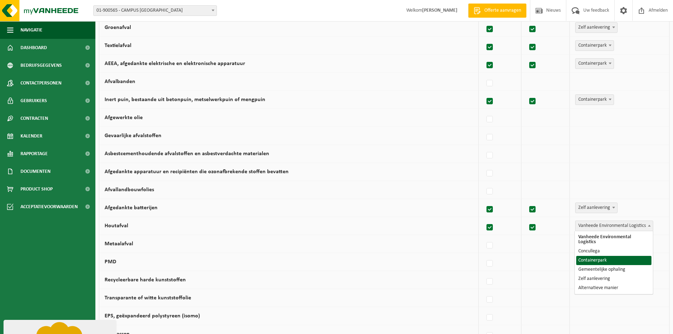
select select "Containerpark"
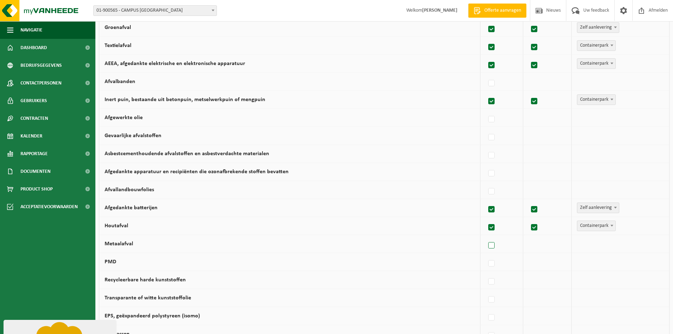
click at [492, 246] on label at bounding box center [492, 245] width 10 height 11
click at [486, 237] on input "Metaalafval" at bounding box center [485, 236] width 0 height 0
checkbox input "true"
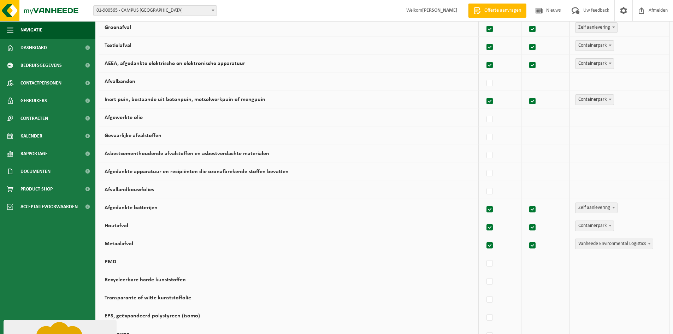
click at [590, 243] on span "Vanheede Environmental Logistics" at bounding box center [614, 244] width 77 height 10
click at [592, 244] on span "Containerpark" at bounding box center [596, 244] width 38 height 10
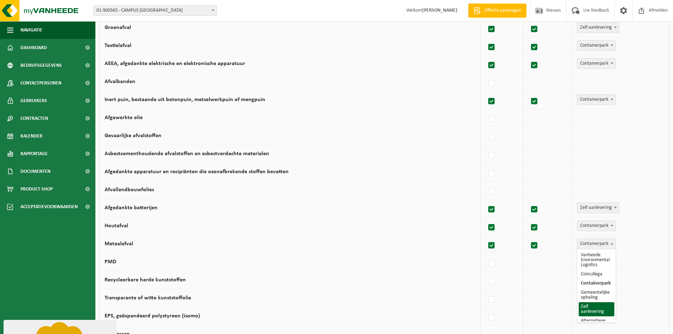
select select "Zelf aanlevering"
click at [494, 264] on label at bounding box center [492, 263] width 10 height 11
click at [486, 255] on input "PMD" at bounding box center [485, 254] width 0 height 0
checkbox input "true"
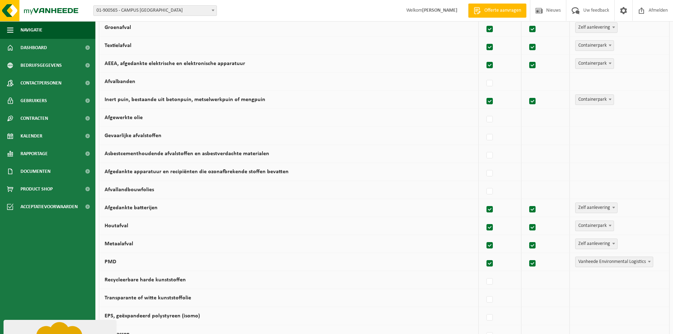
click at [595, 259] on span "Vanheede Environmental Logistics" at bounding box center [614, 262] width 77 height 10
select select "Gemeentelijke ophaling"
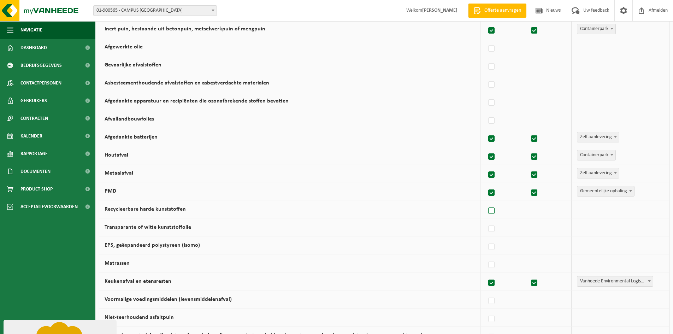
click at [493, 213] on label at bounding box center [492, 211] width 10 height 11
click at [486, 202] on input "Recycleerbare harde kunststoffen" at bounding box center [485, 202] width 0 height 0
checkbox input "true"
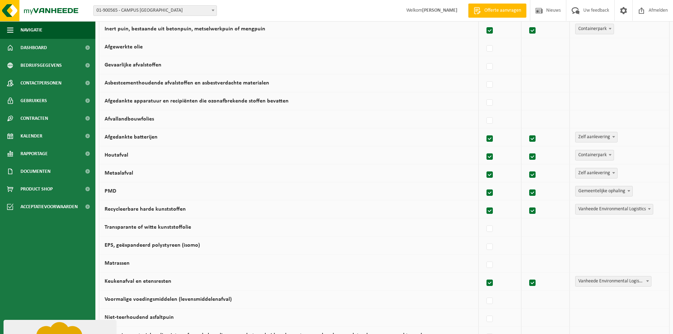
click at [597, 209] on span "Vanheede Environmental Logistics" at bounding box center [614, 209] width 77 height 10
select select "Containerpark"
click at [496, 228] on label at bounding box center [492, 229] width 10 height 11
click at [486, 220] on input "Transparante of witte kunststoffolie" at bounding box center [485, 220] width 0 height 0
checkbox input "true"
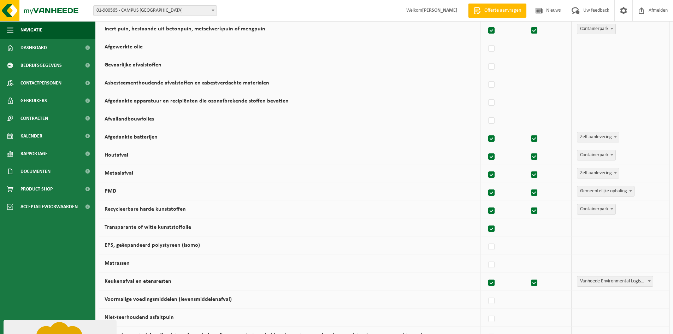
checkbox input "true"
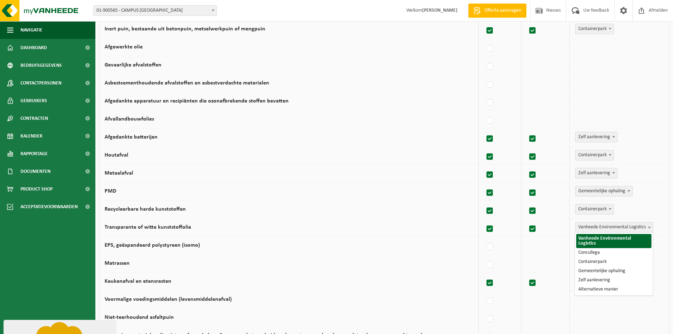
drag, startPoint x: 595, startPoint y: 225, endPoint x: 597, endPoint y: 228, distance: 3.8
click at [595, 225] on span "Vanheede Environmental Logistics" at bounding box center [614, 227] width 77 height 10
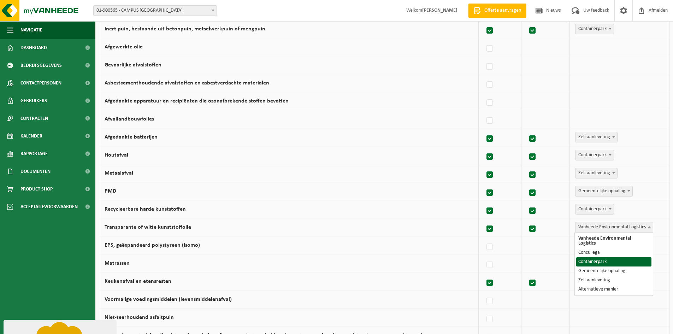
select select "Containerpark"
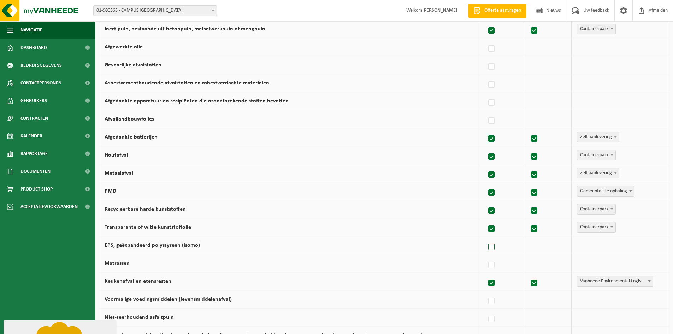
click at [495, 246] on label at bounding box center [492, 247] width 10 height 11
click at [486, 238] on input "EPS, geëxpandeerd polystyreen (isomo)" at bounding box center [485, 238] width 0 height 0
checkbox input "true"
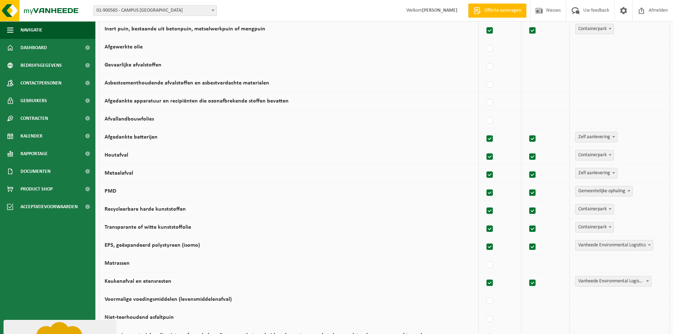
click at [583, 246] on span "Vanheede Environmental Logistics" at bounding box center [614, 245] width 77 height 10
select select "Containerpark"
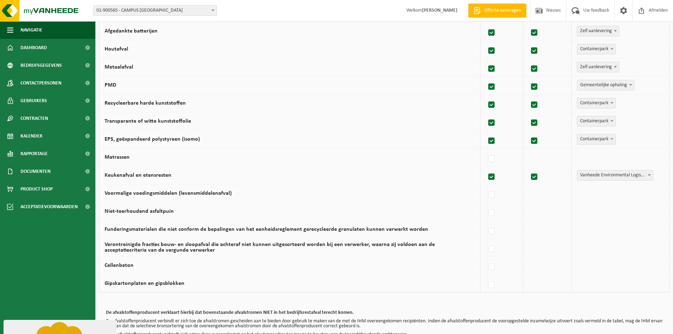
scroll to position [399, 0]
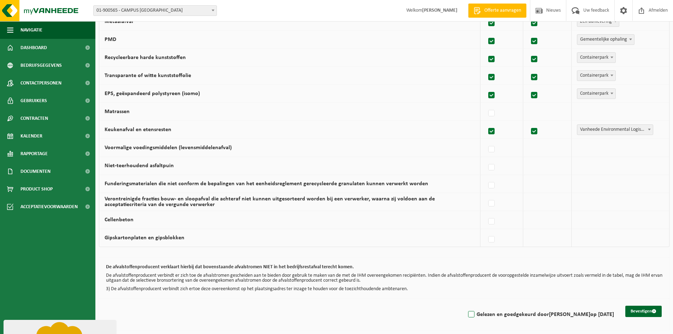
click at [467, 315] on label "Gelezen en goedgekeurd door CHRISTELLE DEBRABANDERE op 05/09/25" at bounding box center [540, 314] width 147 height 11
click at [465, 306] on input "Gelezen en goedgekeurd door CHRISTELLE DEBRABANDERE op 05/09/25" at bounding box center [465, 305] width 0 height 0
checkbox input "true"
click at [633, 309] on button "Bevestigen" at bounding box center [643, 311] width 36 height 11
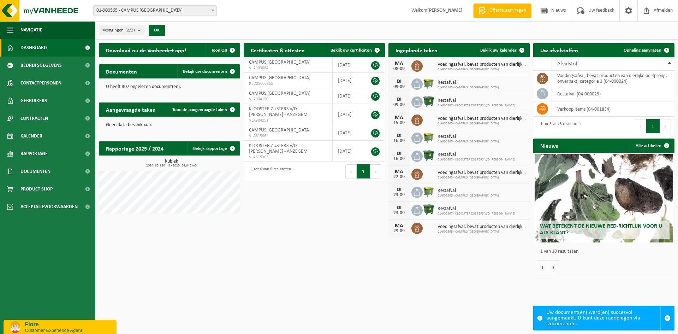
click at [448, 266] on div "Download nu de Vanheede+ app! Toon QR Certificaten & attesten Bekijk uw certifi…" at bounding box center [386, 159] width 579 height 238
click at [34, 166] on span "Documenten" at bounding box center [35, 172] width 30 height 18
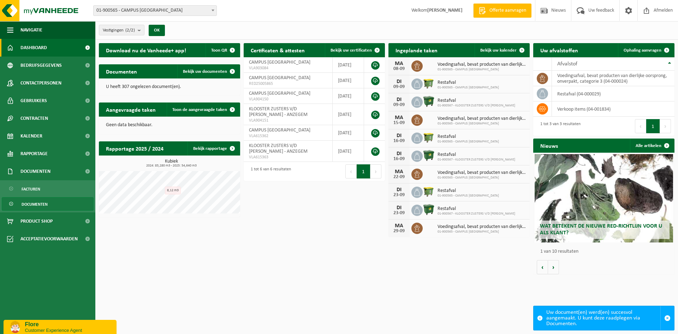
click at [40, 200] on span "Documenten" at bounding box center [35, 203] width 26 height 13
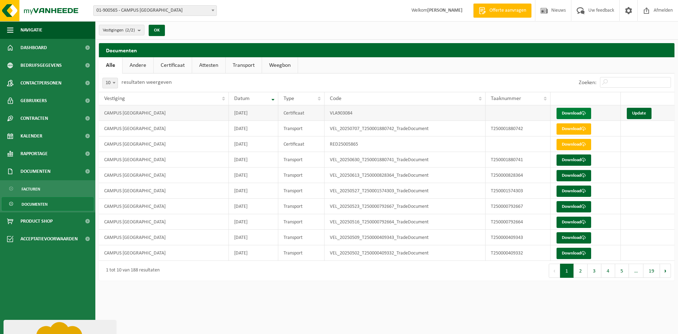
click at [578, 111] on link "Download" at bounding box center [574, 113] width 35 height 11
click at [442, 319] on html "Vestiging: 01-900565 - CAMPUS [GEOGRAPHIC_DATA] 01-900567 - KLOOSTER ZUSTERS V/…" at bounding box center [339, 167] width 678 height 334
